Goal: Task Accomplishment & Management: Complete application form

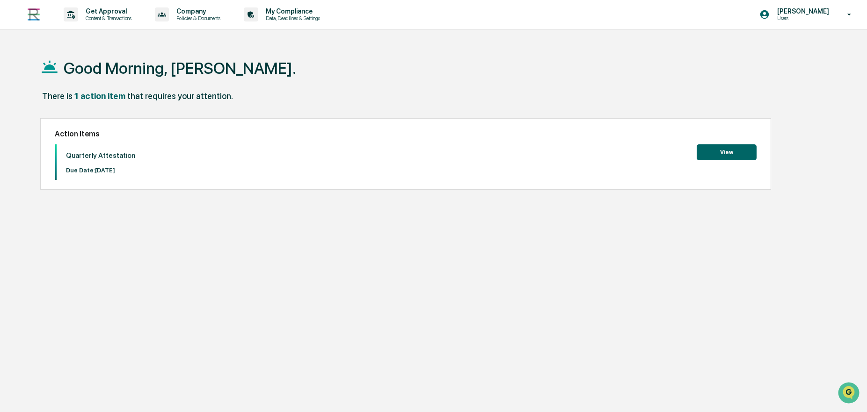
click at [728, 154] on button "View" at bounding box center [726, 153] width 60 height 16
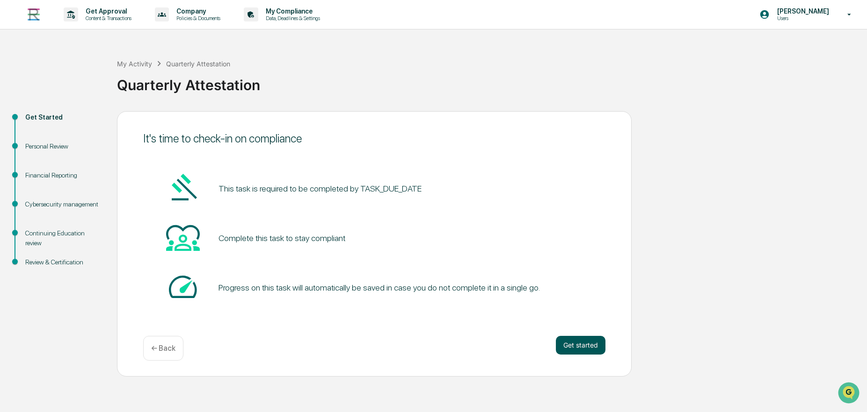
click at [580, 350] on button "Get started" at bounding box center [581, 345] width 50 height 19
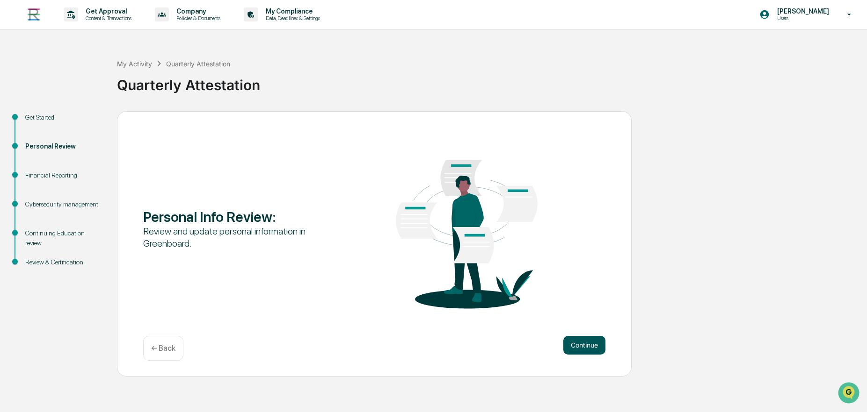
click at [576, 347] on button "Continue" at bounding box center [584, 345] width 42 height 19
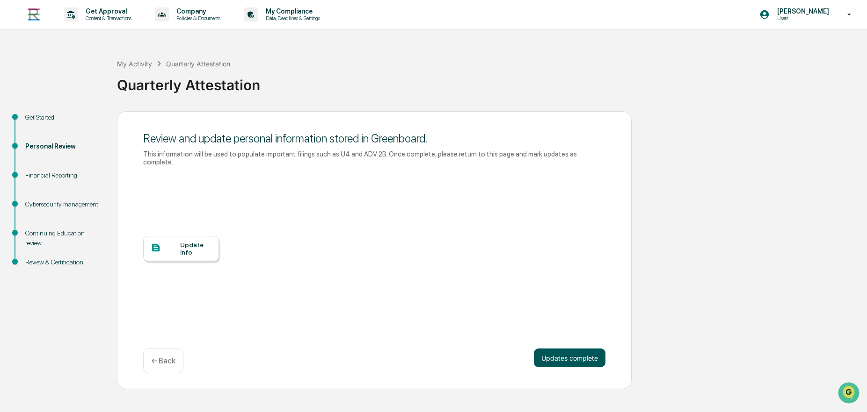
click at [573, 349] on button "Updates complete" at bounding box center [570, 358] width 72 height 19
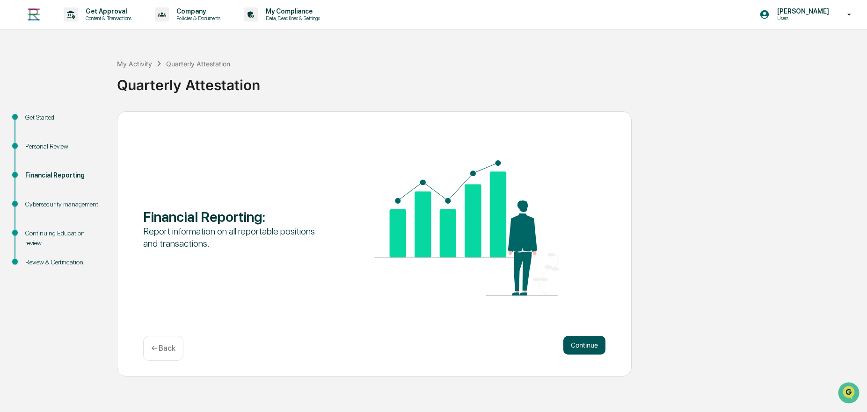
click at [584, 344] on button "Continue" at bounding box center [584, 345] width 42 height 19
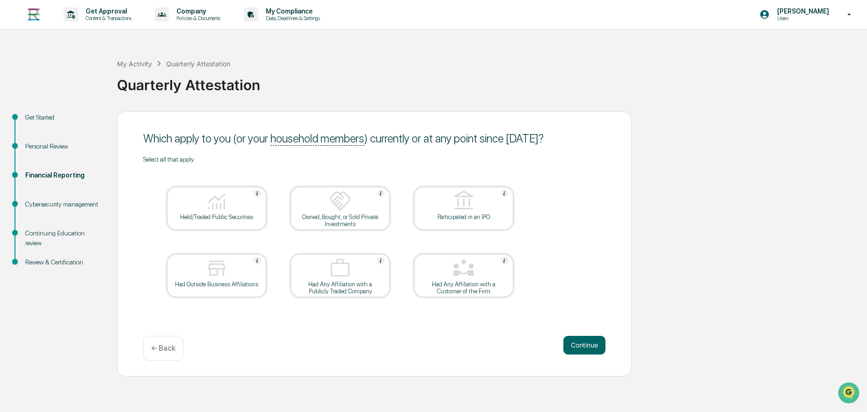
click at [213, 208] on img at bounding box center [216, 201] width 22 height 22
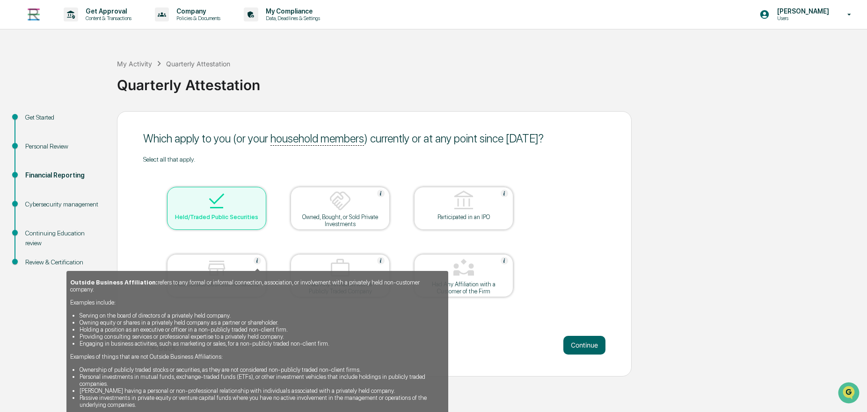
click at [255, 261] on img at bounding box center [256, 260] width 7 height 7
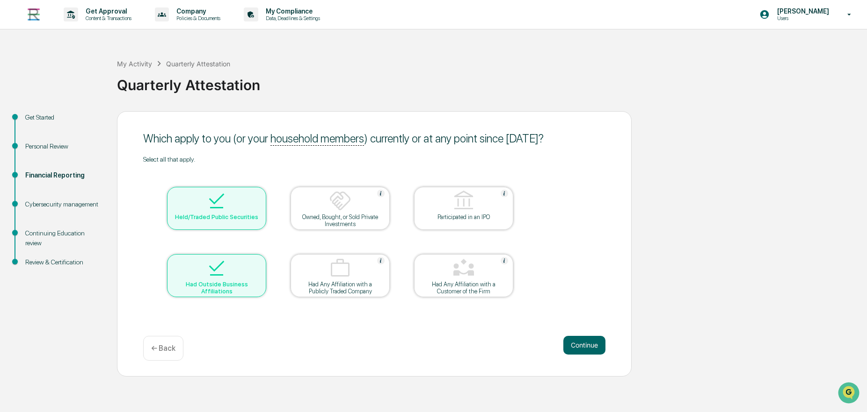
click at [251, 278] on div at bounding box center [217, 269] width 94 height 24
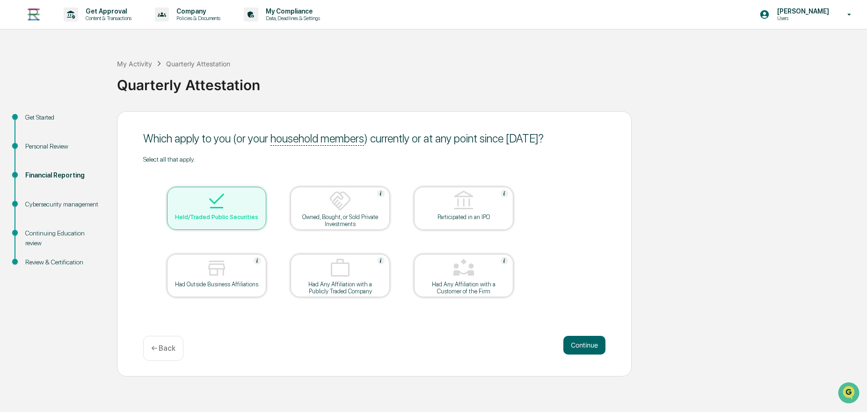
click at [209, 267] on img at bounding box center [216, 268] width 22 height 22
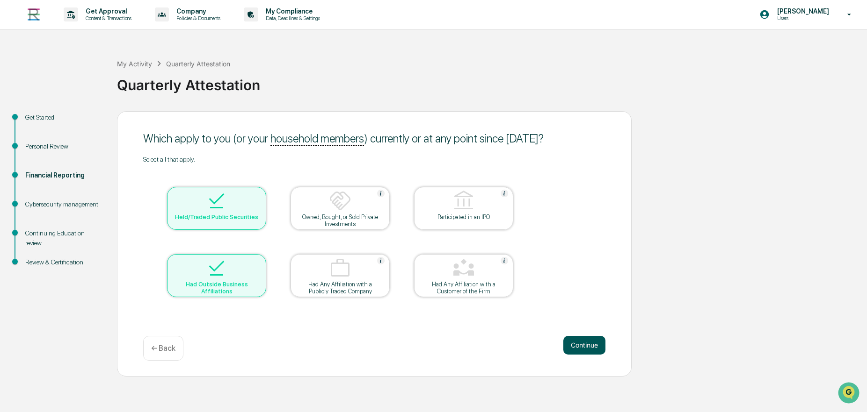
click at [585, 346] on button "Continue" at bounding box center [584, 345] width 42 height 19
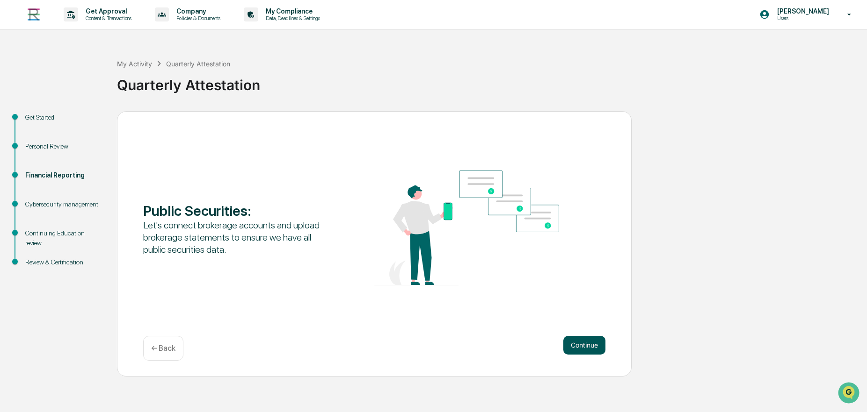
click at [585, 343] on button "Continue" at bounding box center [584, 345] width 42 height 19
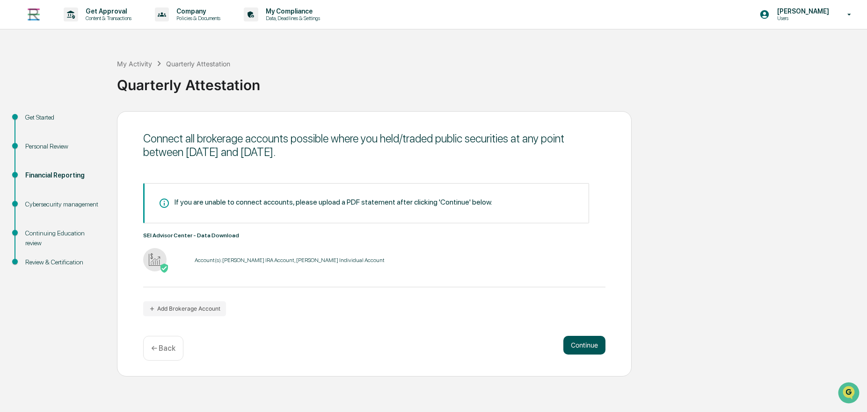
click at [581, 346] on button "Continue" at bounding box center [584, 345] width 42 height 19
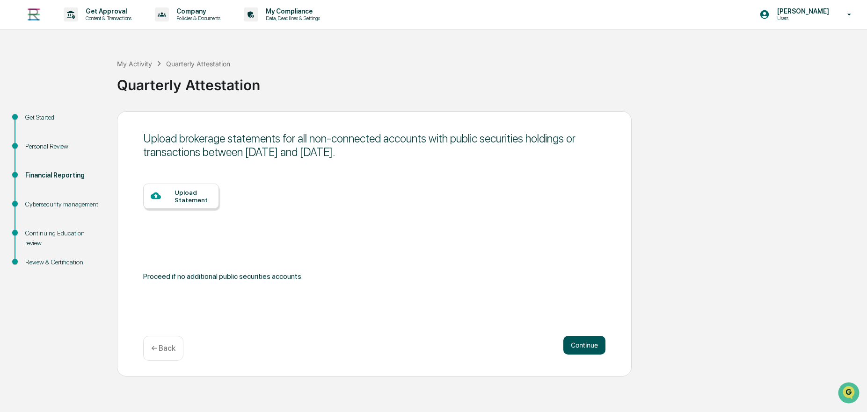
click at [574, 349] on button "Continue" at bounding box center [584, 345] width 42 height 19
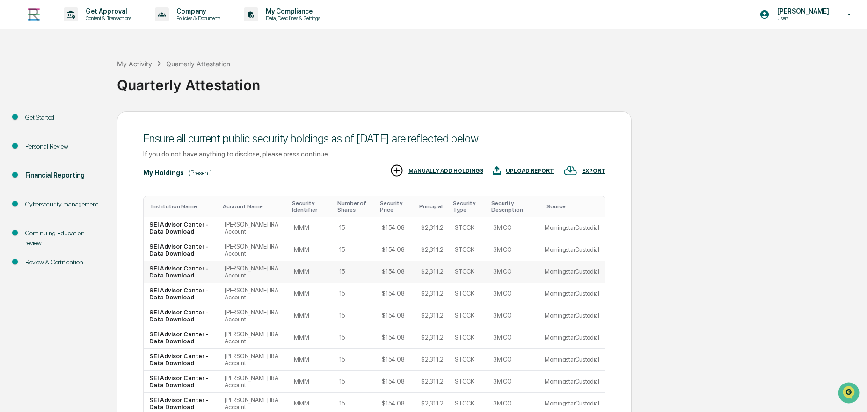
scroll to position [106, 0]
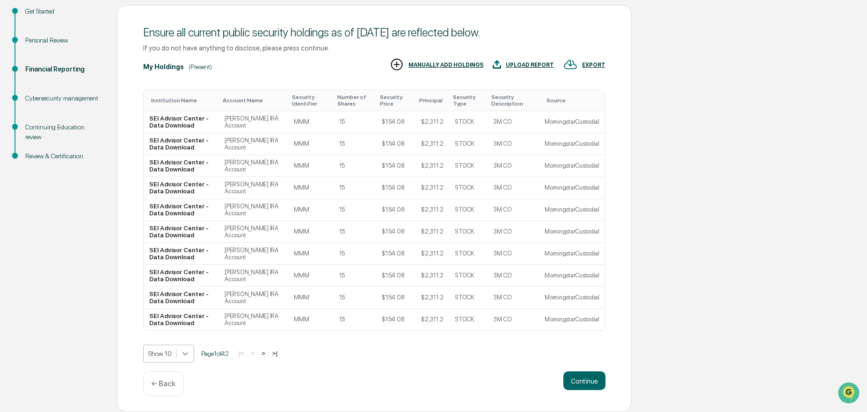
click at [181, 356] on body "Get Approval Content & Transactions Company Policies & Documents My Compliance …" at bounding box center [433, 153] width 867 height 519
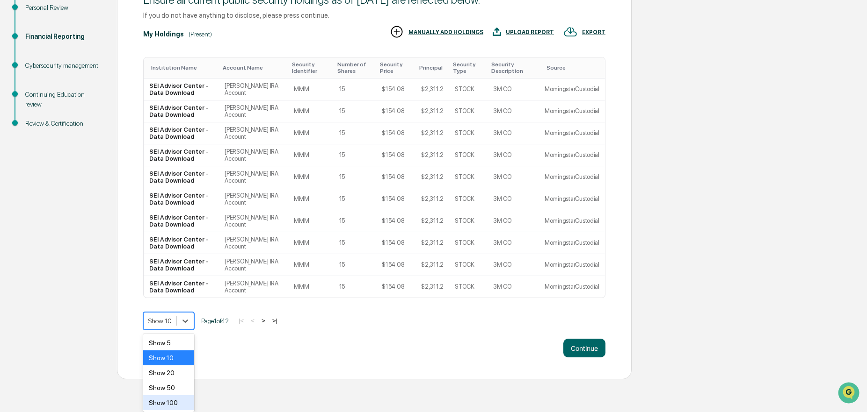
click at [178, 406] on div "Show 100" at bounding box center [168, 403] width 51 height 15
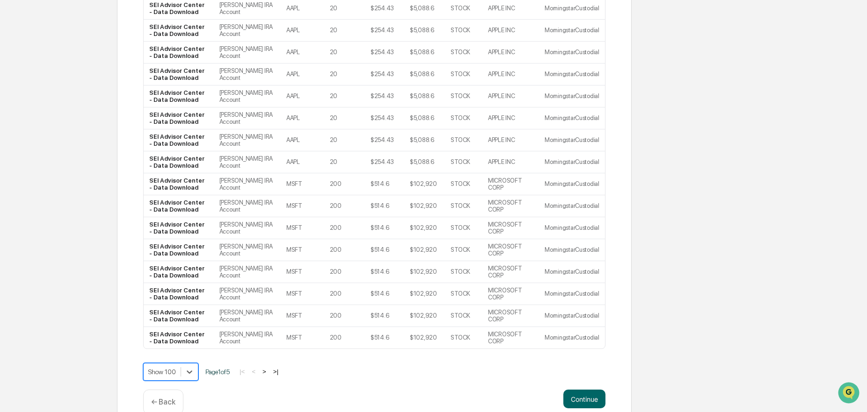
scroll to position [2084, 0]
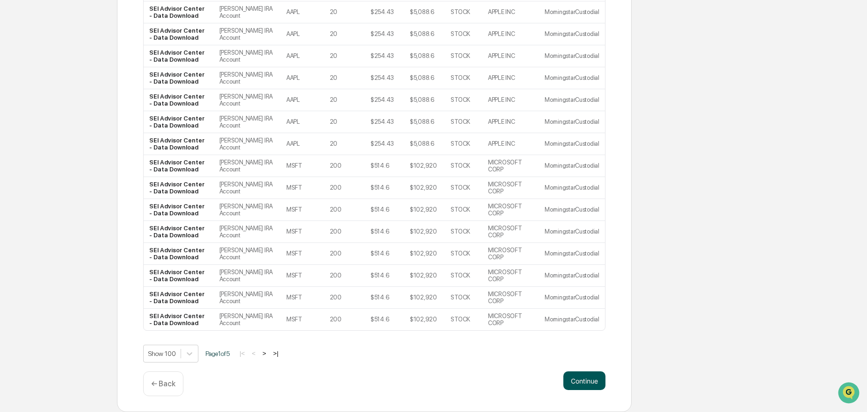
click at [575, 386] on button "Continue" at bounding box center [584, 381] width 42 height 19
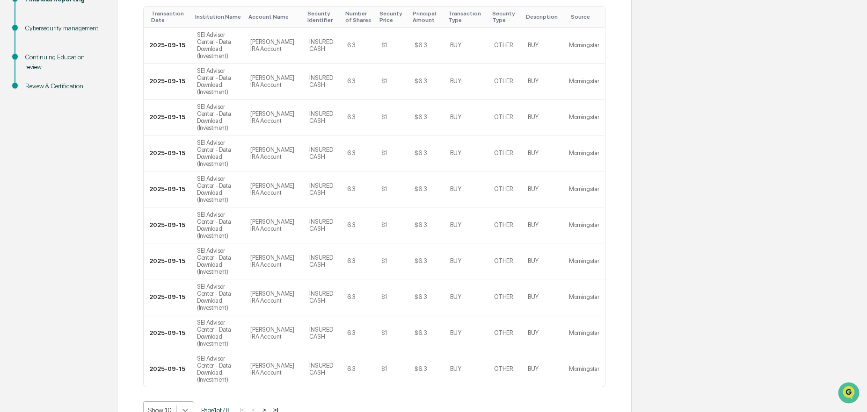
scroll to position [209, 0]
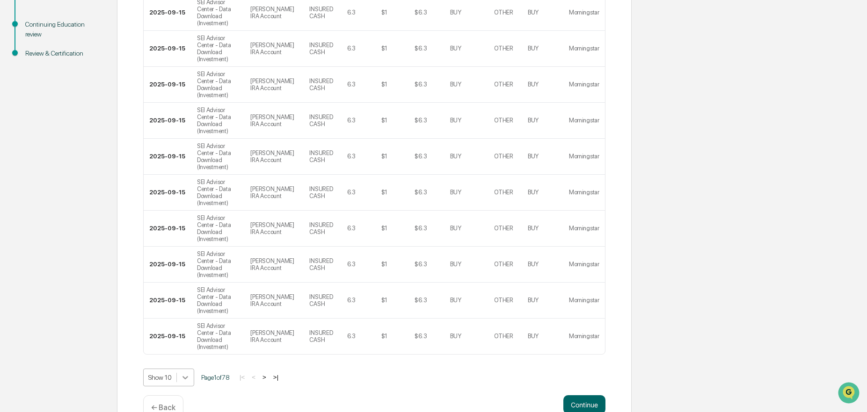
click at [190, 354] on body "Get Approval Content & Transactions Company Policies & Documents My Compliance …" at bounding box center [433, 113] width 867 height 645
click at [182, 404] on div "Show 100" at bounding box center [168, 403] width 51 height 15
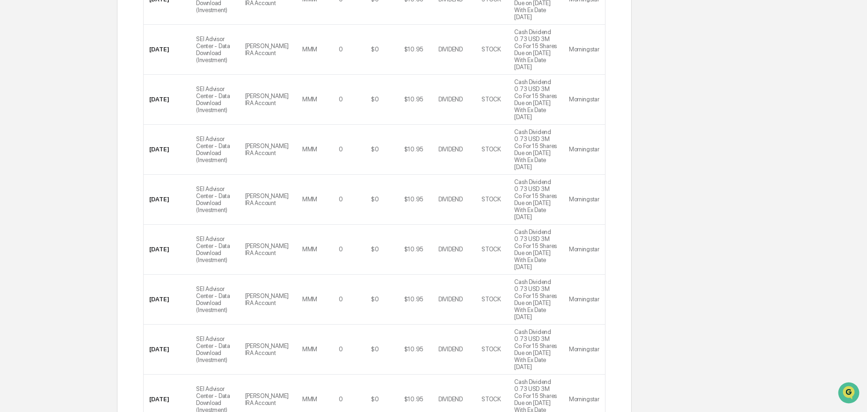
scroll to position [3816, 0]
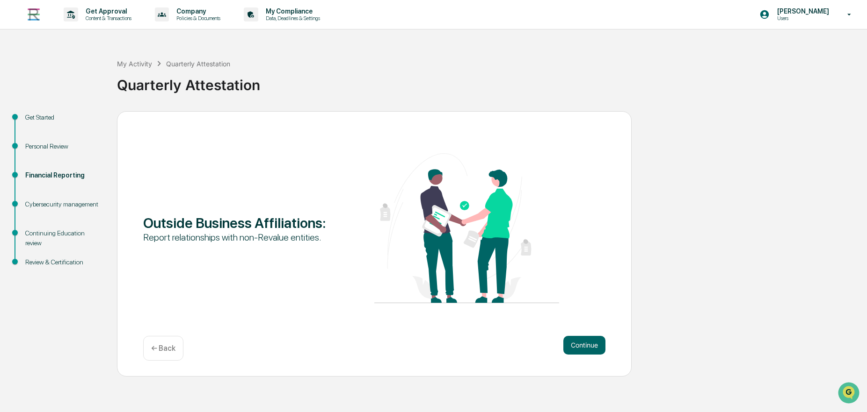
scroll to position [0, 0]
click at [573, 350] on button "Continue" at bounding box center [584, 345] width 42 height 19
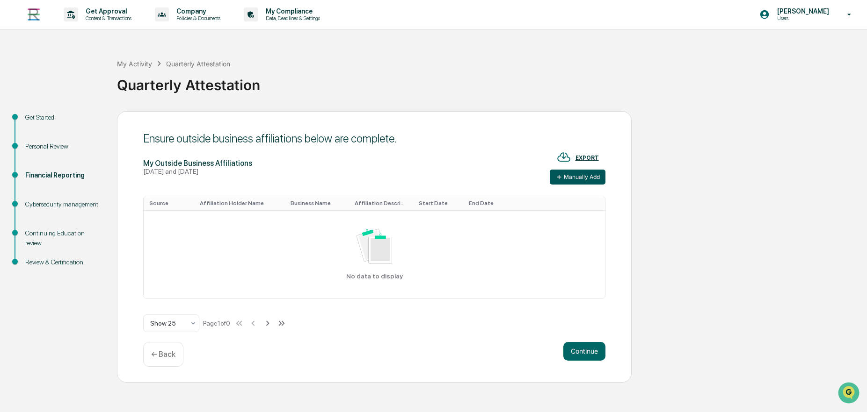
click at [565, 175] on button "Manually Add" at bounding box center [577, 177] width 56 height 15
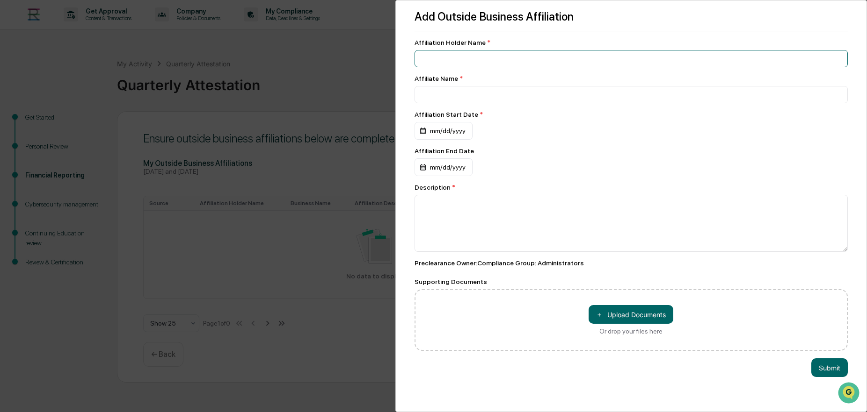
click at [497, 56] on input at bounding box center [631, 58] width 434 height 17
type input "**********"
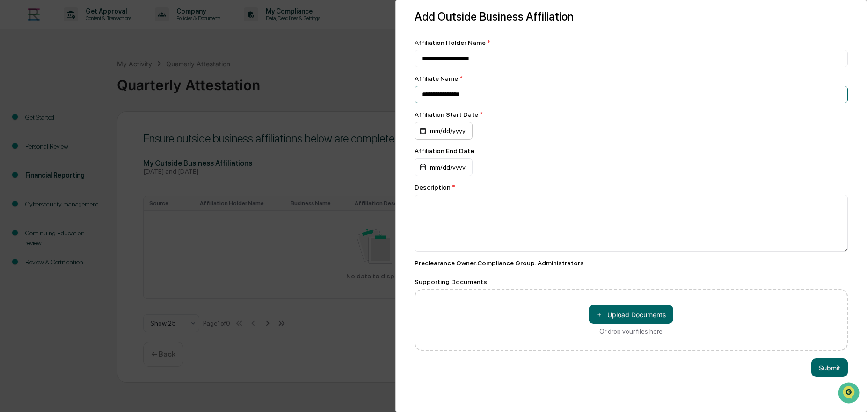
type input "**********"
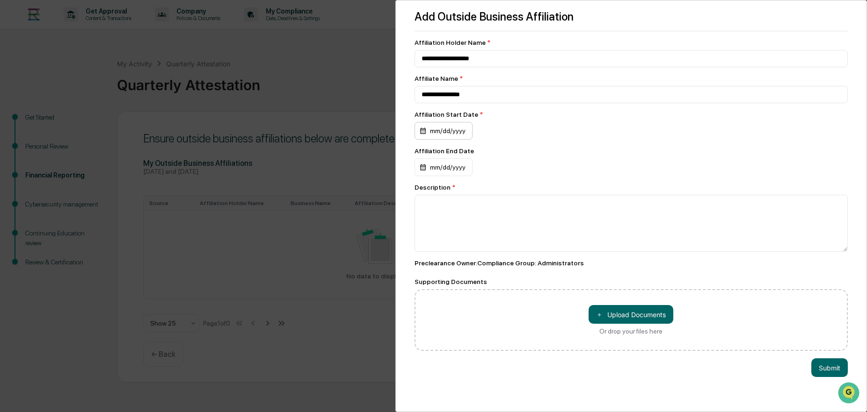
click at [462, 131] on div "mm/dd/yyyy" at bounding box center [443, 131] width 58 height 18
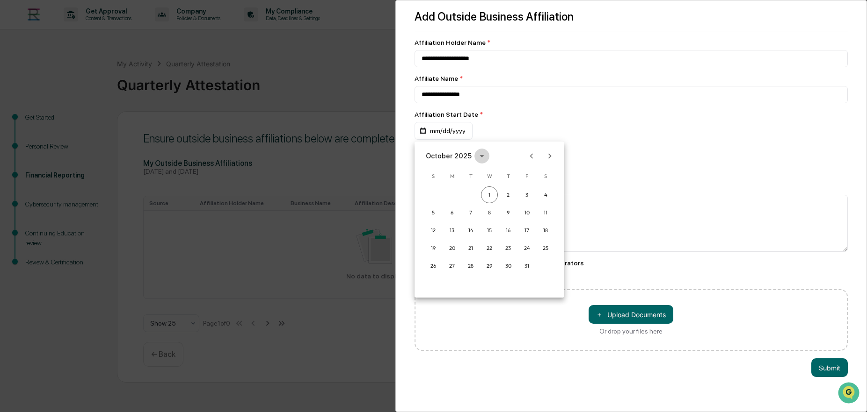
click at [480, 155] on icon "calendar view is open, switch to year view" at bounding box center [482, 156] width 10 height 10
click at [532, 218] on button "2016" at bounding box center [538, 218] width 34 height 17
click at [495, 228] on button "Aug" at bounding box center [489, 227] width 34 height 17
click at [525, 250] on button "26" at bounding box center [526, 248] width 17 height 17
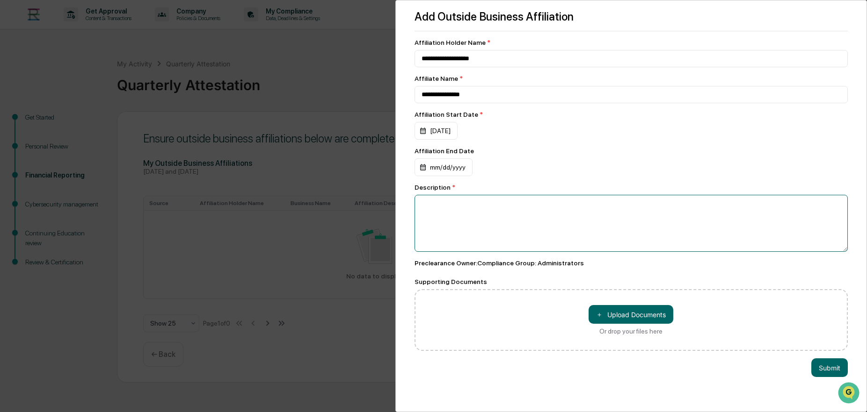
click at [463, 210] on textarea at bounding box center [631, 223] width 434 height 57
type textarea "**********"
click at [837, 372] on button "Submit" at bounding box center [829, 368] width 36 height 19
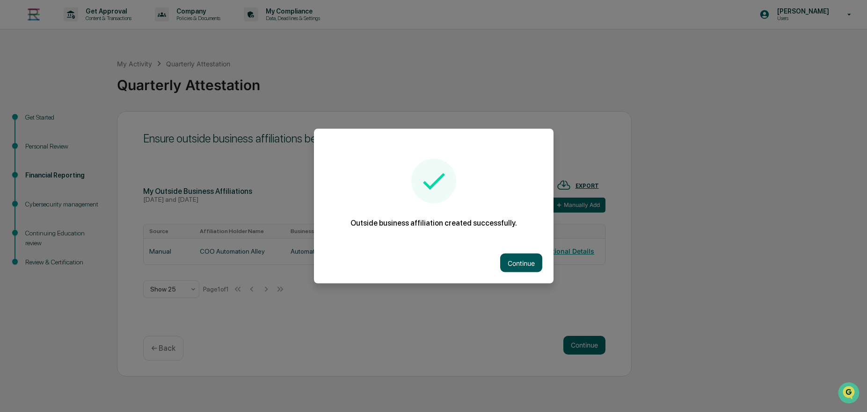
click at [525, 267] on button "Continue" at bounding box center [521, 263] width 42 height 19
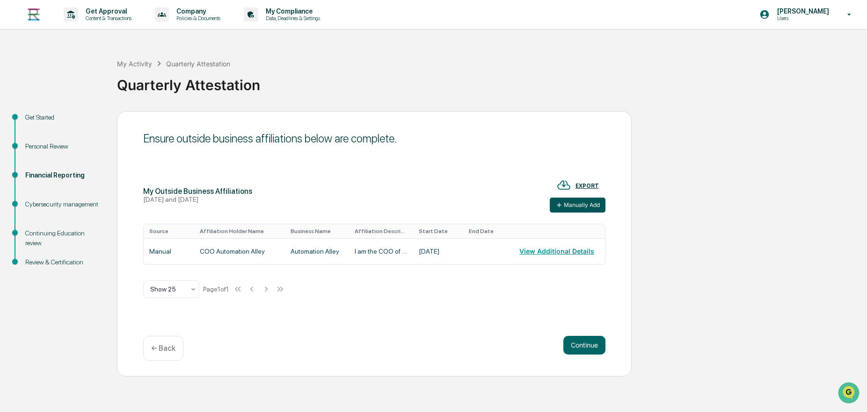
click at [566, 210] on button "Manually Add" at bounding box center [577, 205] width 56 height 15
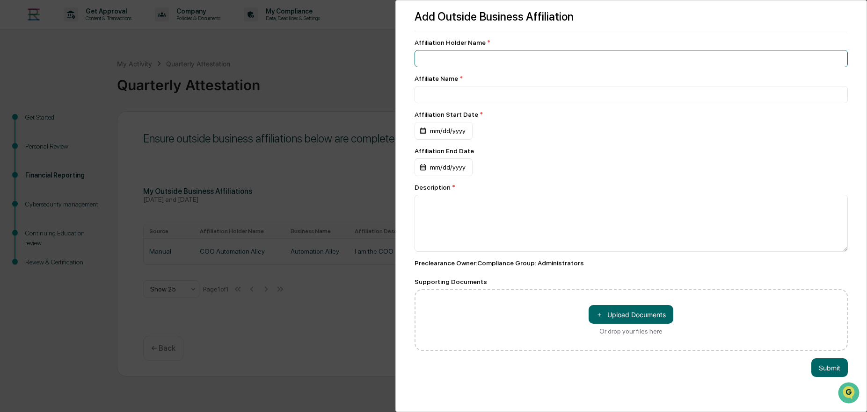
click at [469, 57] on input at bounding box center [631, 58] width 434 height 17
type input "**********"
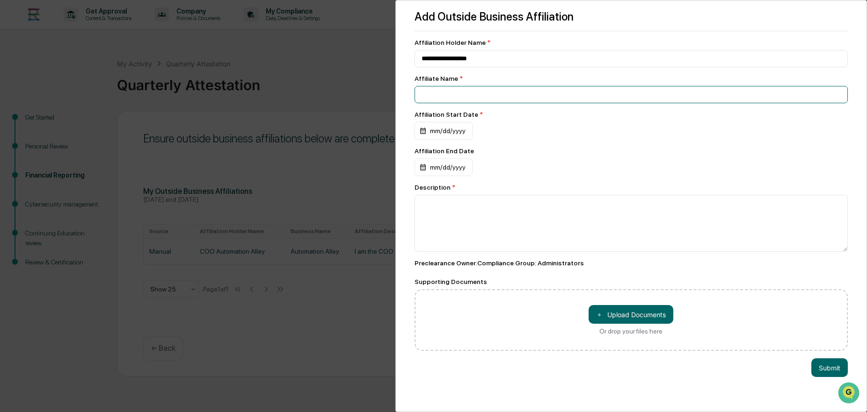
click at [461, 90] on input at bounding box center [631, 94] width 434 height 17
type input "**********"
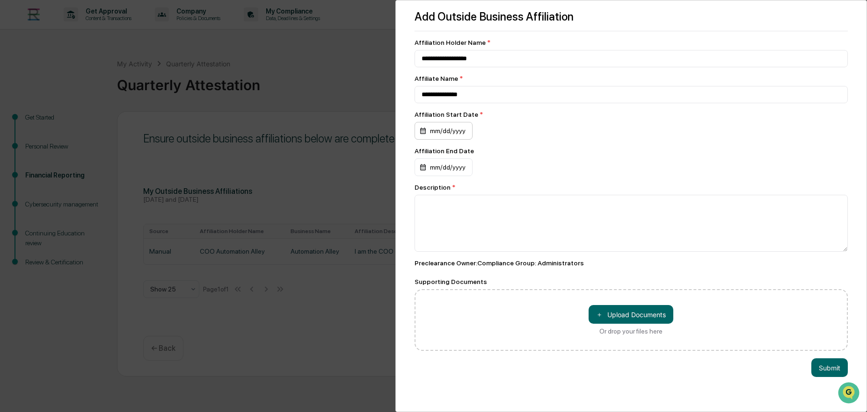
click at [450, 130] on div "mm/dd/yyyy" at bounding box center [443, 131] width 58 height 18
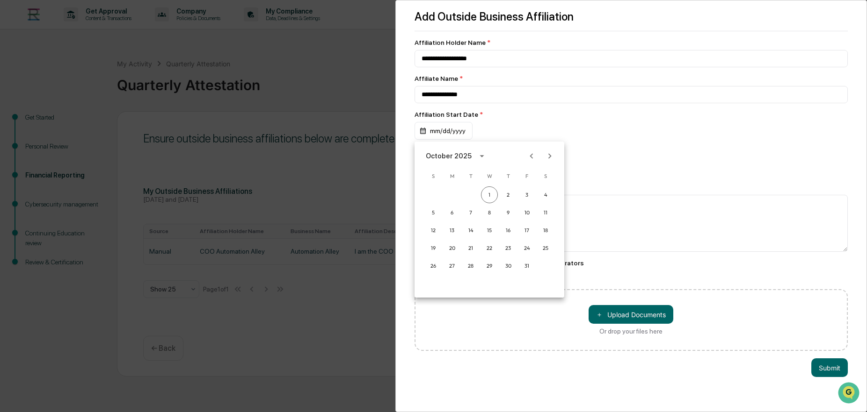
click at [469, 155] on div "October 2025" at bounding box center [450, 156] width 49 height 10
click at [368, 368] on div at bounding box center [433, 206] width 867 height 412
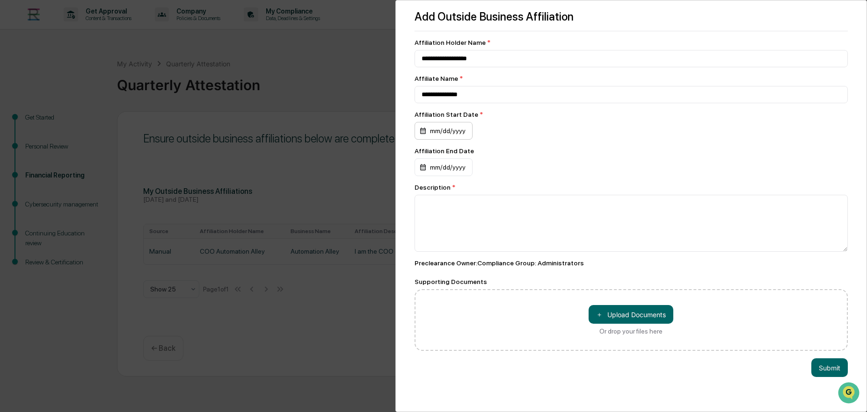
click at [450, 131] on div "mm/dd/yyyy" at bounding box center [443, 131] width 58 height 18
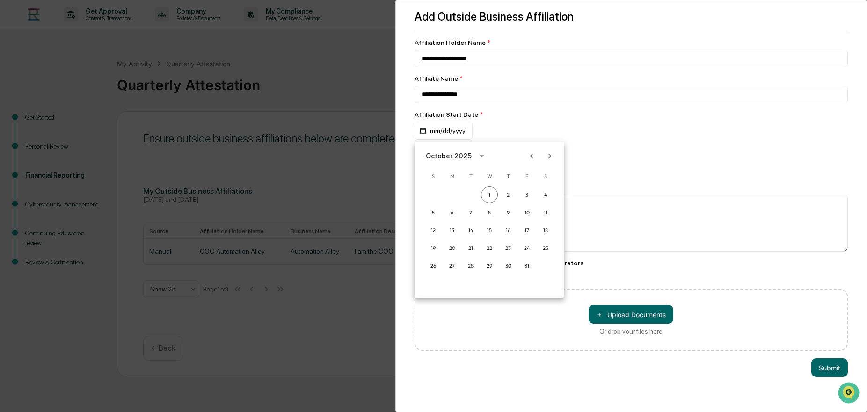
click at [479, 153] on icon "calendar view is open, switch to year view" at bounding box center [482, 156] width 10 height 10
click at [493, 206] on button "2021" at bounding box center [489, 210] width 34 height 17
click at [530, 231] on button "Sep" at bounding box center [538, 227] width 34 height 17
click at [507, 197] on button "2" at bounding box center [507, 195] width 17 height 17
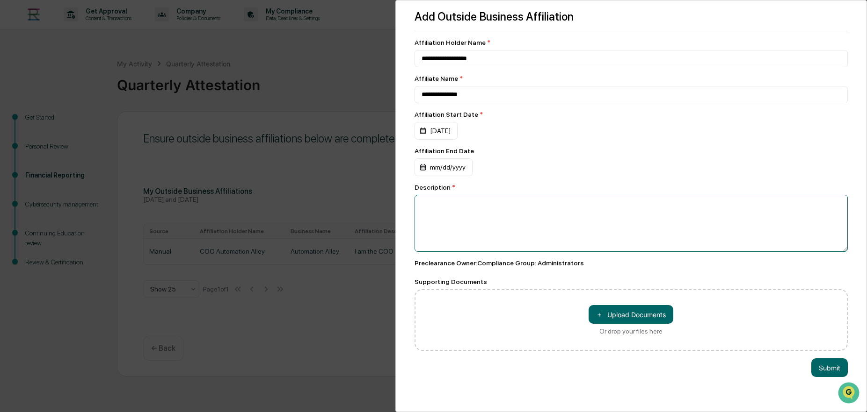
click at [477, 219] on textarea at bounding box center [631, 223] width 434 height 57
type textarea "**********"
click at [838, 364] on button "Submit" at bounding box center [829, 368] width 36 height 19
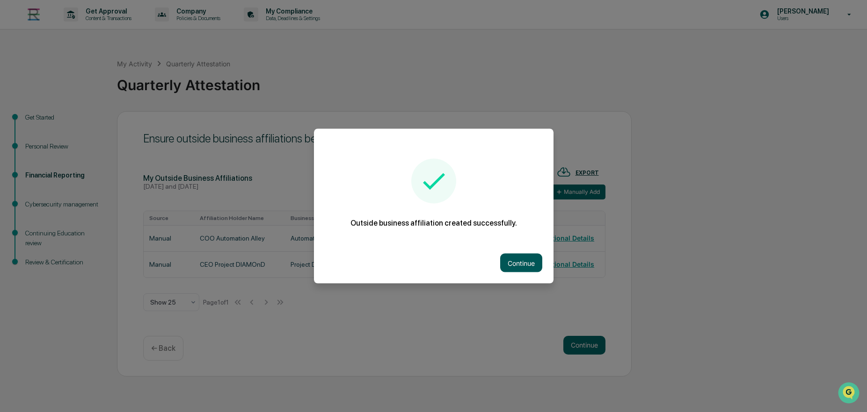
click at [525, 263] on button "Continue" at bounding box center [521, 263] width 42 height 19
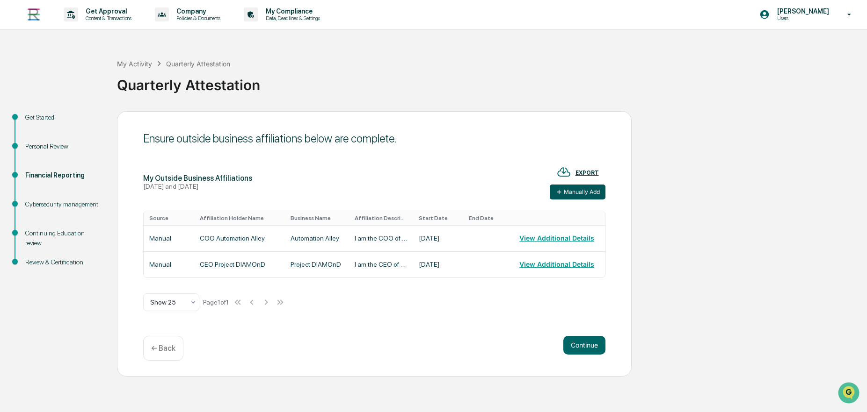
click at [580, 188] on button "Manually Add" at bounding box center [577, 192] width 56 height 15
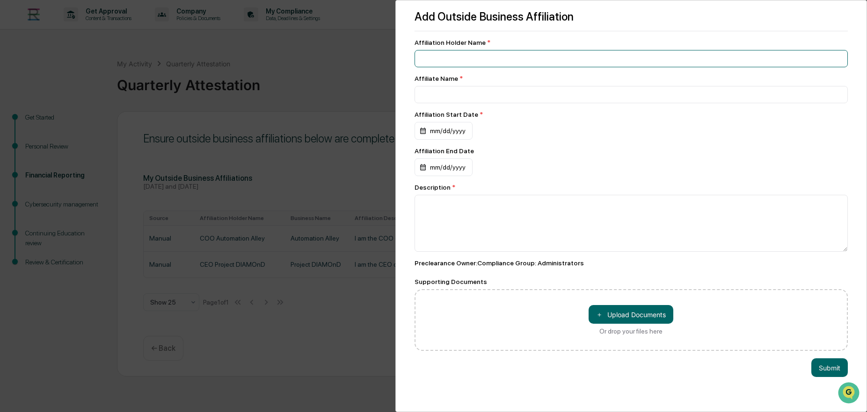
click at [491, 59] on input at bounding box center [631, 58] width 434 height 17
type input "**********"
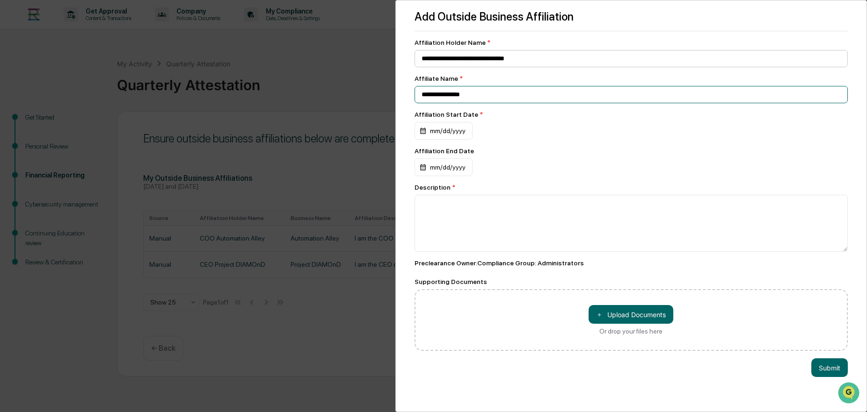
type input "**********"
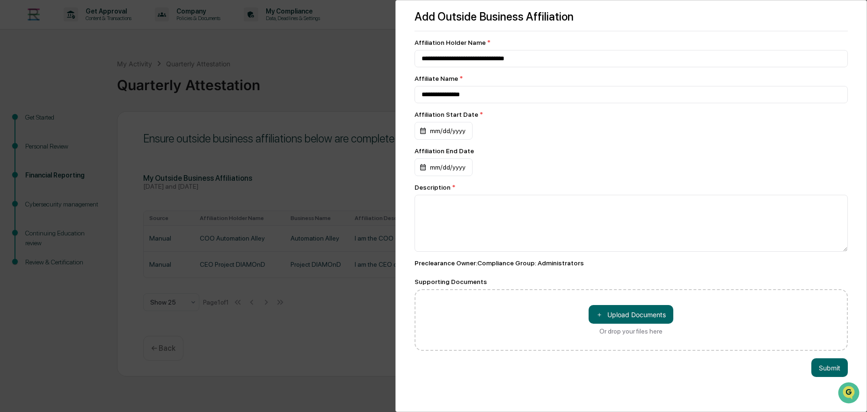
click at [797, 155] on div "Affiliation End Date" at bounding box center [631, 150] width 434 height 7
click at [453, 140] on div "mm/dd/yyyy" at bounding box center [443, 131] width 58 height 18
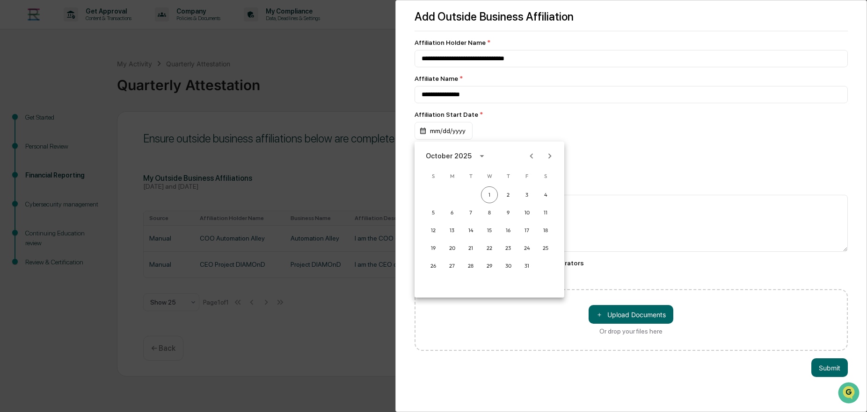
click at [480, 155] on icon "calendar view is open, switch to year view" at bounding box center [482, 156] width 10 height 10
click at [438, 267] on button "2011" at bounding box center [441, 260] width 34 height 17
click at [491, 179] on button "Feb" at bounding box center [489, 179] width 34 height 17
click at [492, 192] on button "2" at bounding box center [489, 195] width 17 height 17
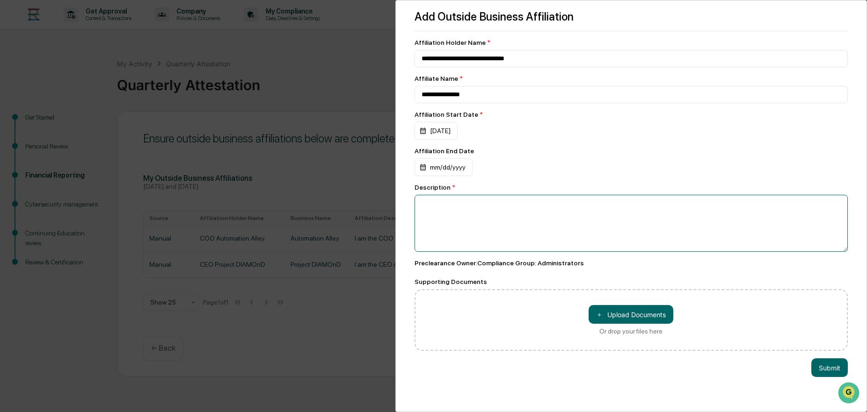
click at [472, 221] on textarea at bounding box center [631, 223] width 434 height 57
type textarea "**********"
click at [826, 363] on button "Submit" at bounding box center [829, 368] width 36 height 19
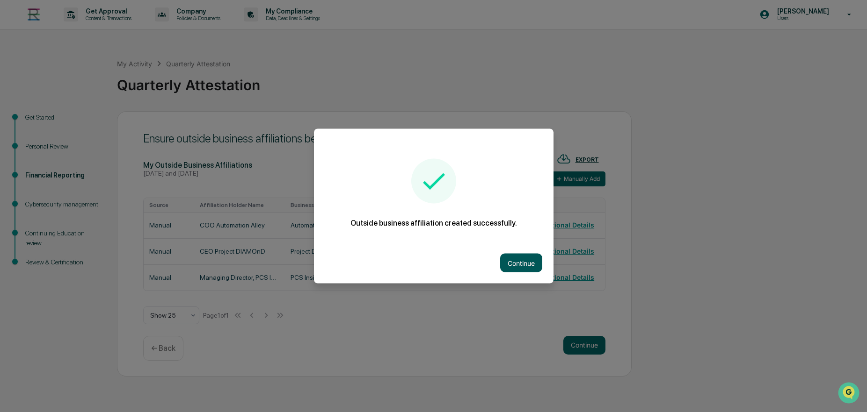
click at [522, 259] on button "Continue" at bounding box center [521, 263] width 42 height 19
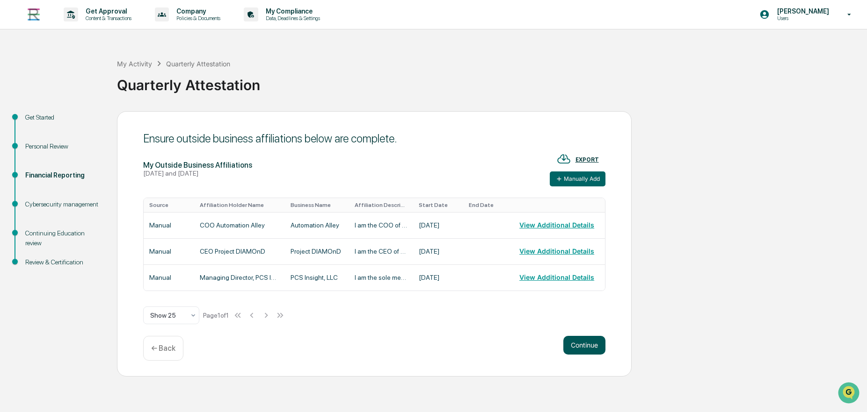
click at [582, 349] on button "Continue" at bounding box center [584, 345] width 42 height 19
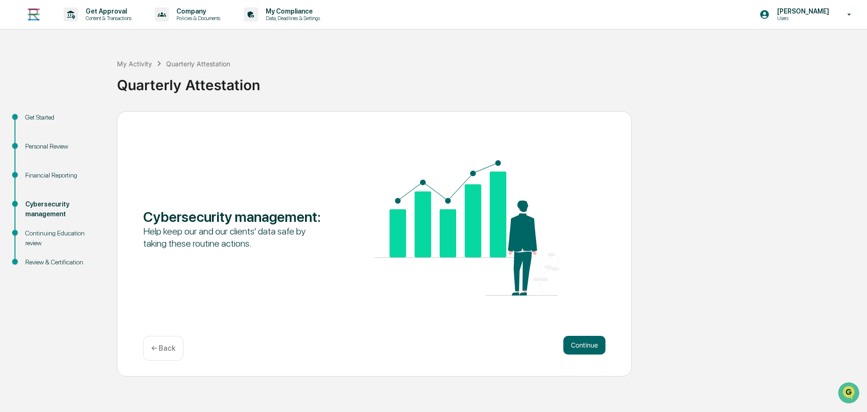
click at [582, 349] on button "Continue" at bounding box center [584, 345] width 42 height 19
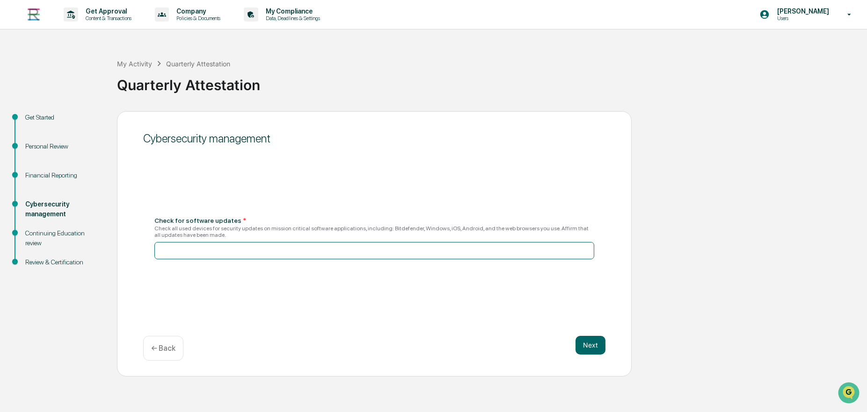
click at [201, 250] on input at bounding box center [374, 250] width 440 height 17
type input "**********"
click at [580, 346] on button "Next" at bounding box center [590, 345] width 30 height 19
click at [253, 257] on input at bounding box center [374, 250] width 440 height 17
type input "**********"
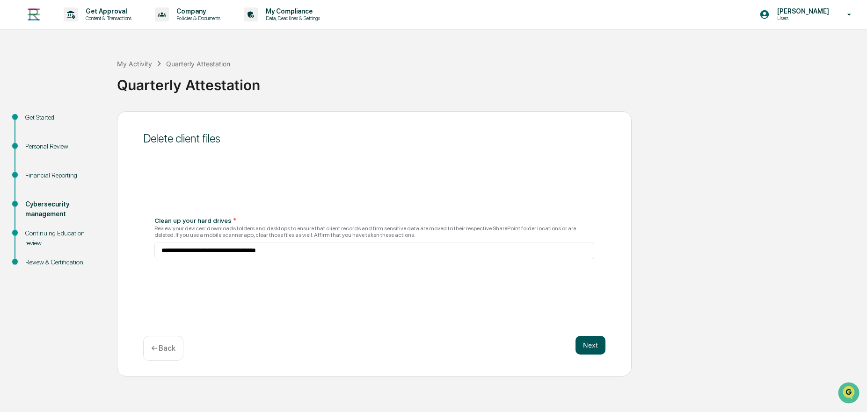
click at [594, 345] on button "Next" at bounding box center [590, 345] width 30 height 19
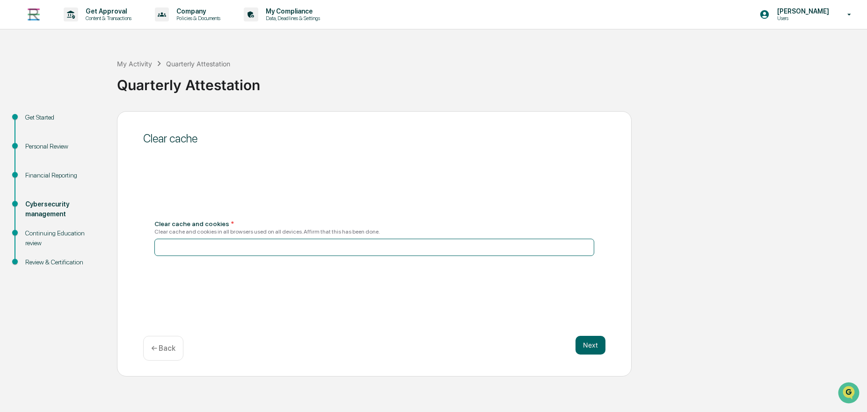
click at [365, 249] on input at bounding box center [374, 247] width 440 height 17
drag, startPoint x: 358, startPoint y: 252, endPoint x: 55, endPoint y: 254, distance: 303.0
click at [154, 254] on input "**********" at bounding box center [374, 247] width 440 height 17
type input "**********"
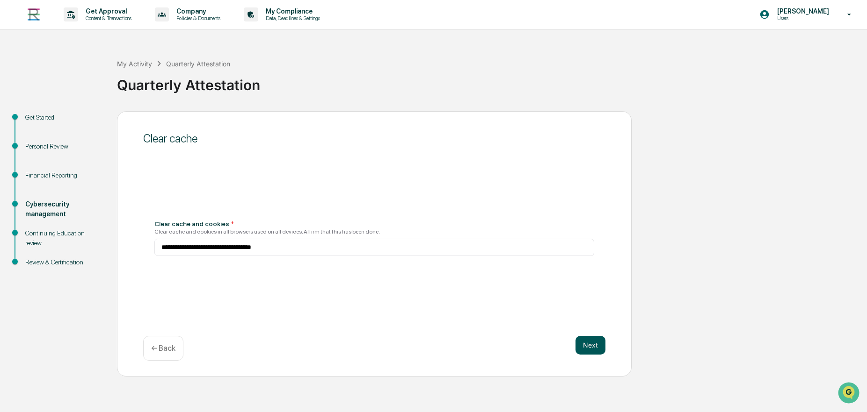
click at [600, 341] on button "Next" at bounding box center [590, 345] width 30 height 19
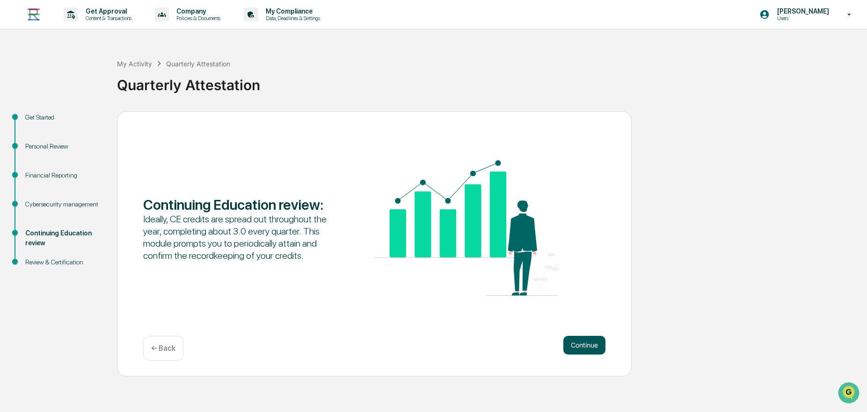
click at [587, 343] on button "Continue" at bounding box center [584, 345] width 42 height 19
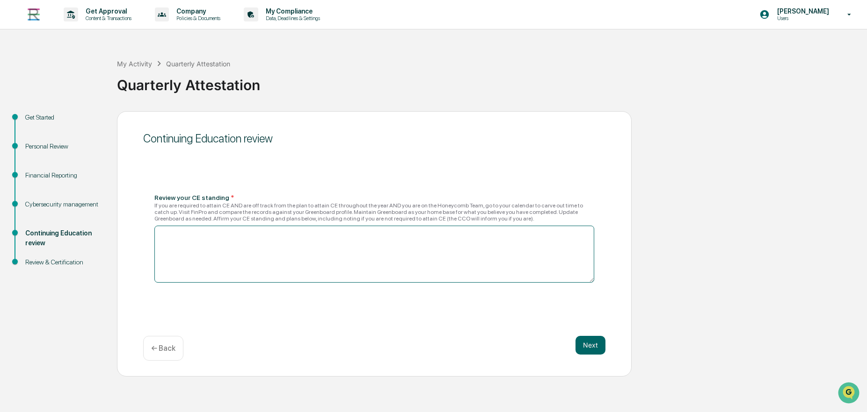
click at [341, 246] on textarea at bounding box center [374, 254] width 440 height 57
type textarea "**********"
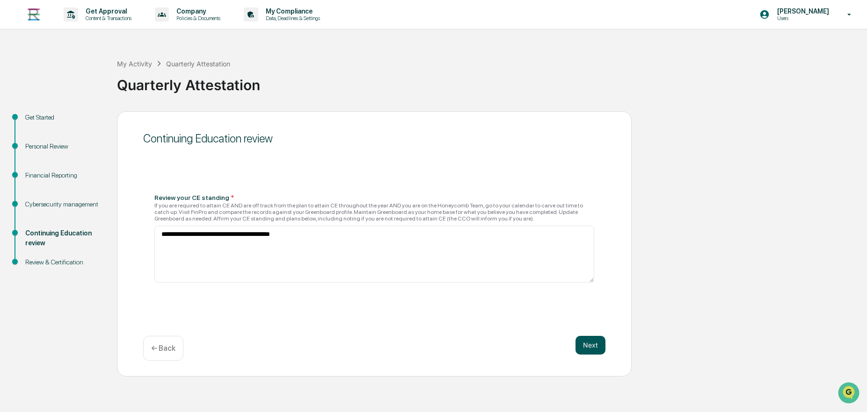
click at [597, 349] on button "Next" at bounding box center [590, 345] width 30 height 19
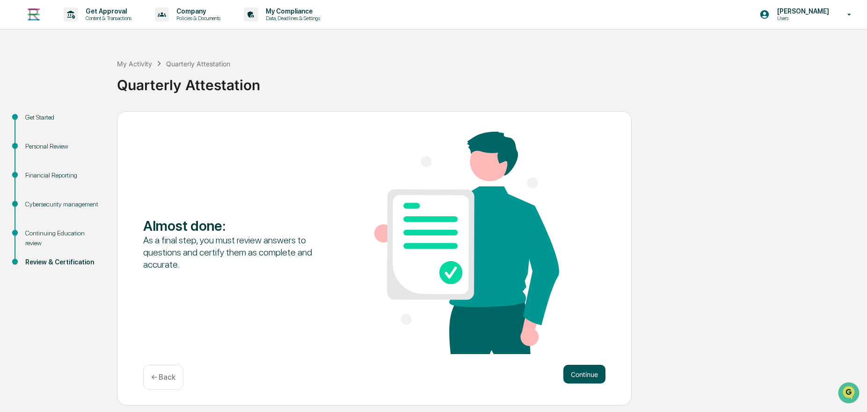
click at [583, 376] on button "Continue" at bounding box center [584, 374] width 42 height 19
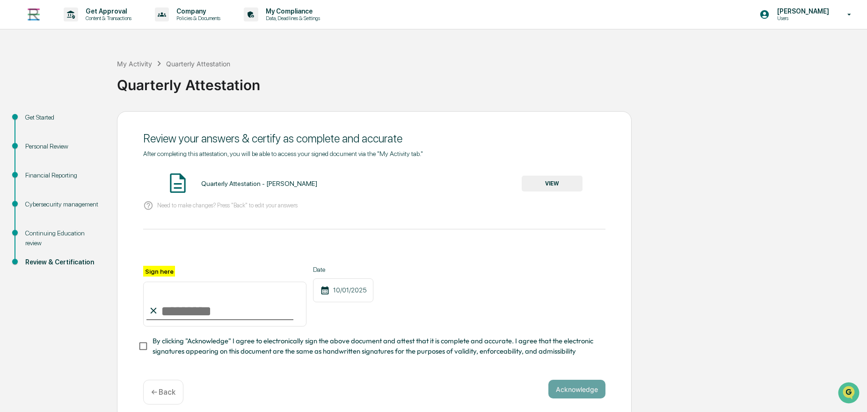
click at [185, 315] on input "Sign here" at bounding box center [224, 304] width 163 height 45
click at [182, 309] on input "Sign here" at bounding box center [224, 304] width 163 height 45
type input "*"
type input "**********"
click at [581, 388] on button "Acknowledge" at bounding box center [576, 389] width 57 height 19
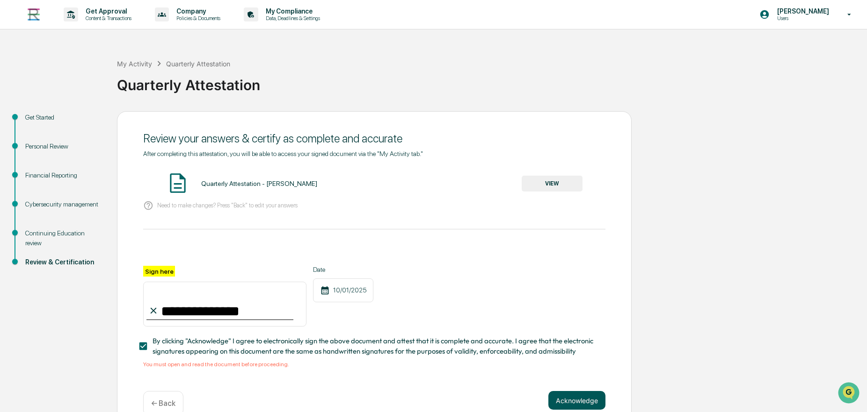
click at [581, 400] on button "Acknowledge" at bounding box center [576, 400] width 57 height 19
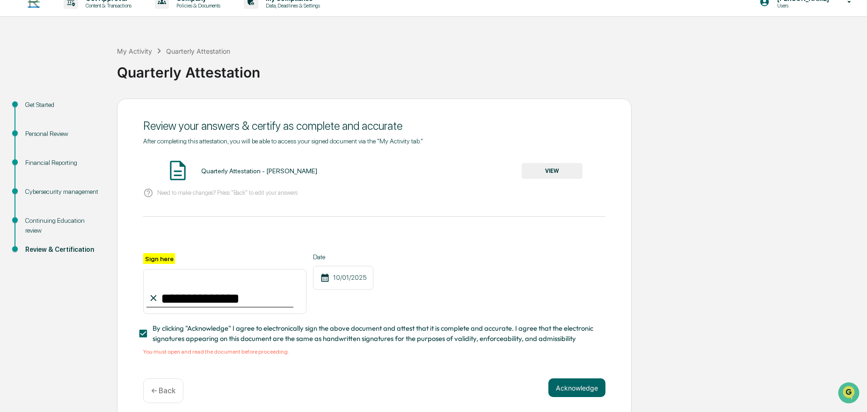
scroll to position [22, 0]
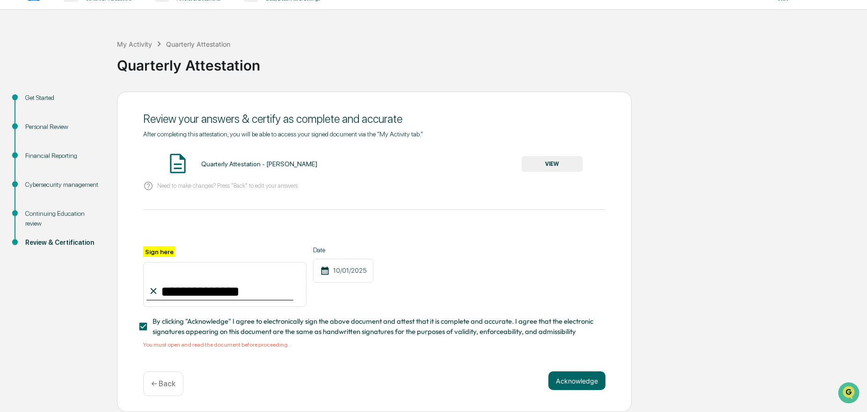
click at [561, 166] on button "VIEW" at bounding box center [551, 164] width 61 height 16
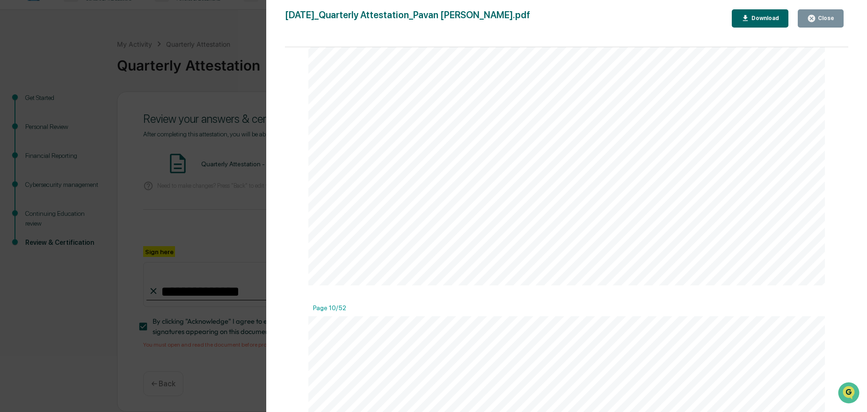
scroll to position [8096, 0]
click at [834, 23] on button "Close" at bounding box center [820, 18] width 46 height 18
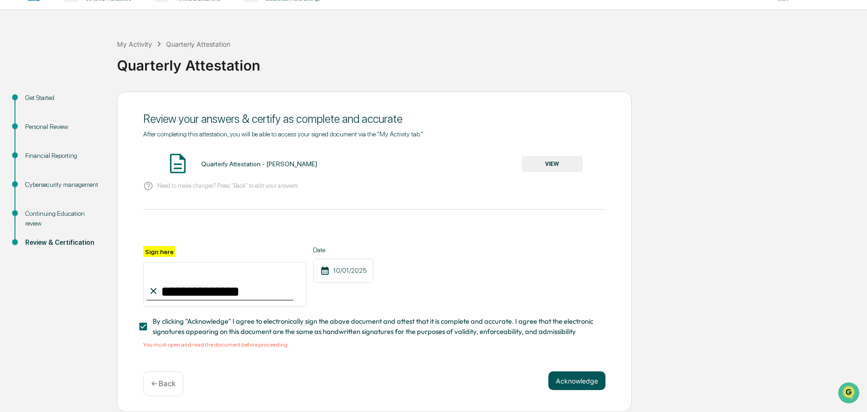
click at [580, 387] on button "Acknowledge" at bounding box center [576, 381] width 57 height 19
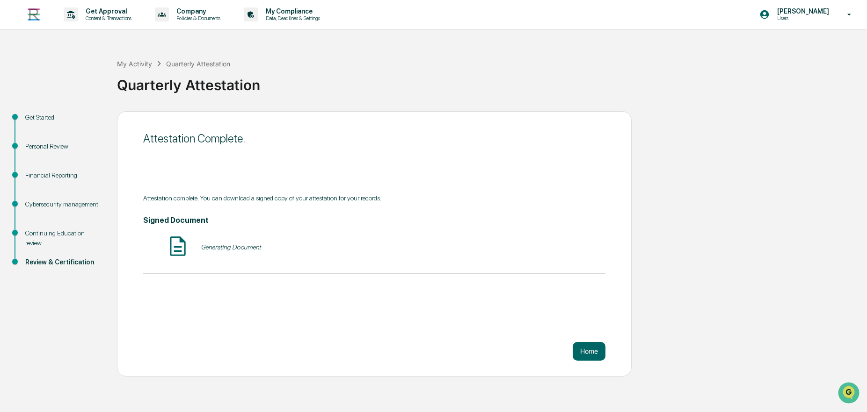
scroll to position [0, 0]
click at [549, 248] on button "VIEW" at bounding box center [551, 247] width 61 height 16
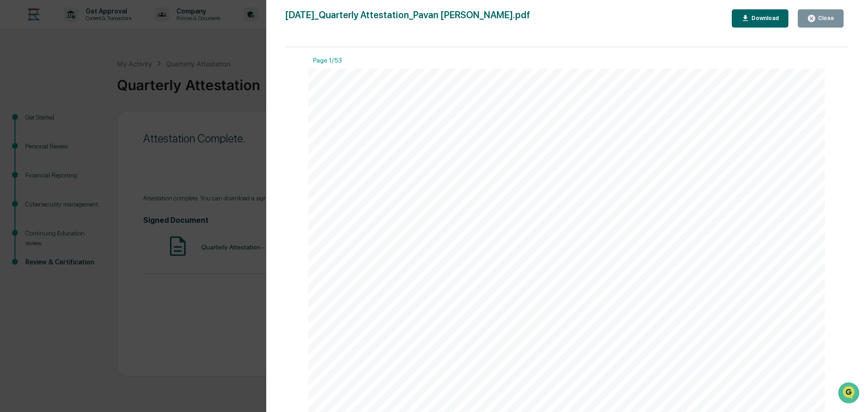
click at [771, 17] on div "Download" at bounding box center [763, 18] width 29 height 7
